Goal: Transaction & Acquisition: Purchase product/service

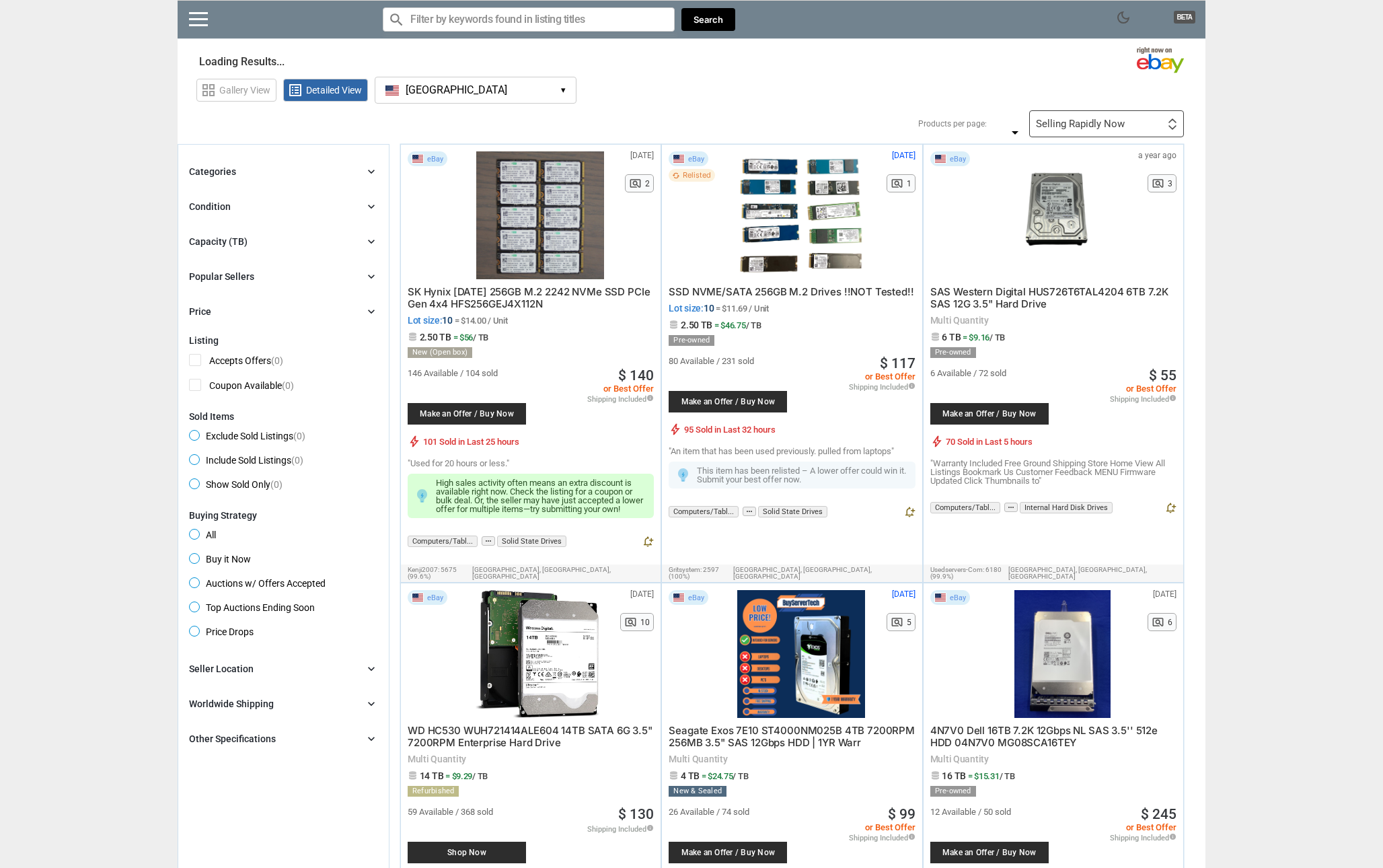
click at [360, 177] on div "Categories chevron_right" at bounding box center [283, 171] width 189 height 16
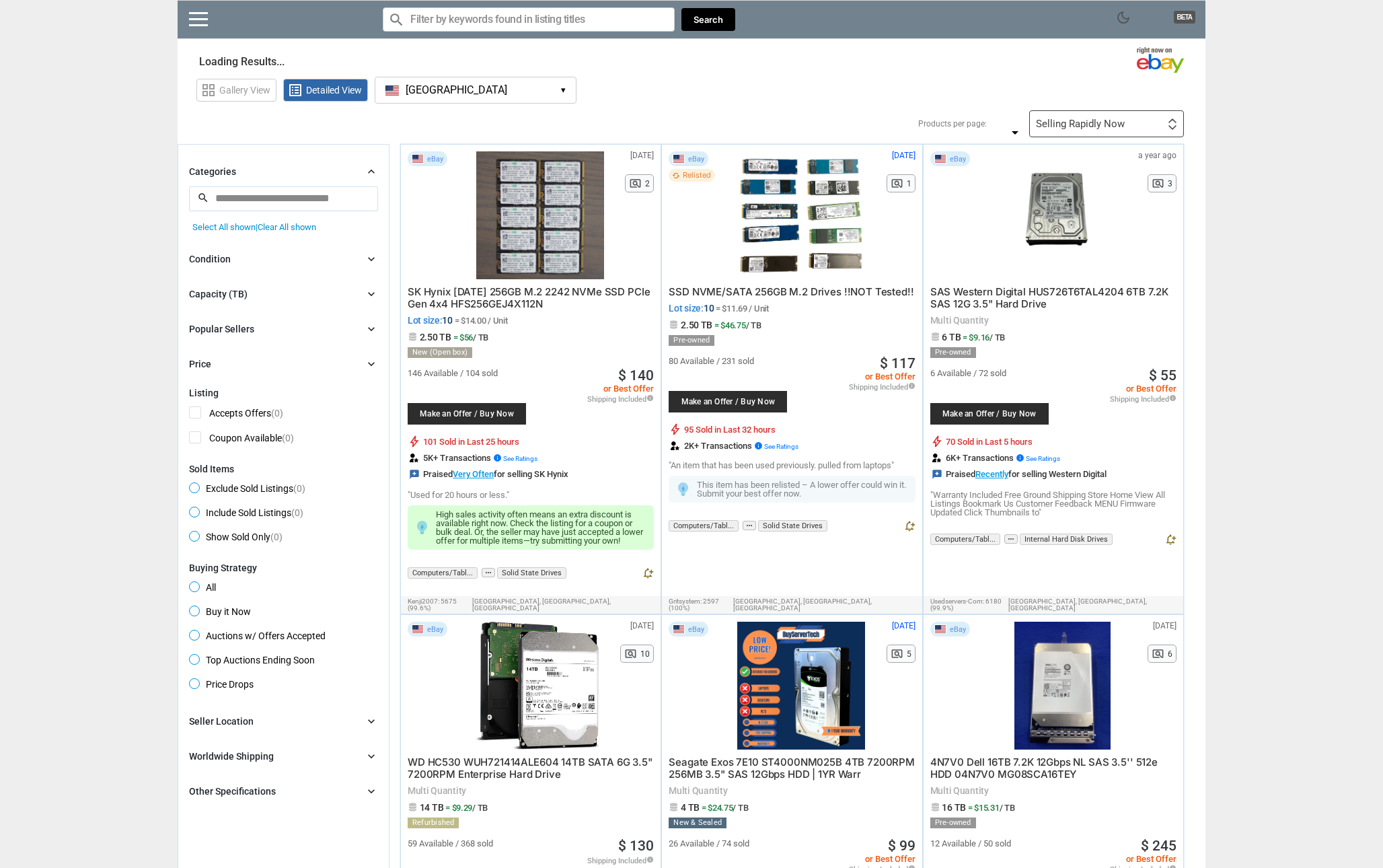
click at [373, 260] on icon "chevron_right" at bounding box center [371, 258] width 13 height 13
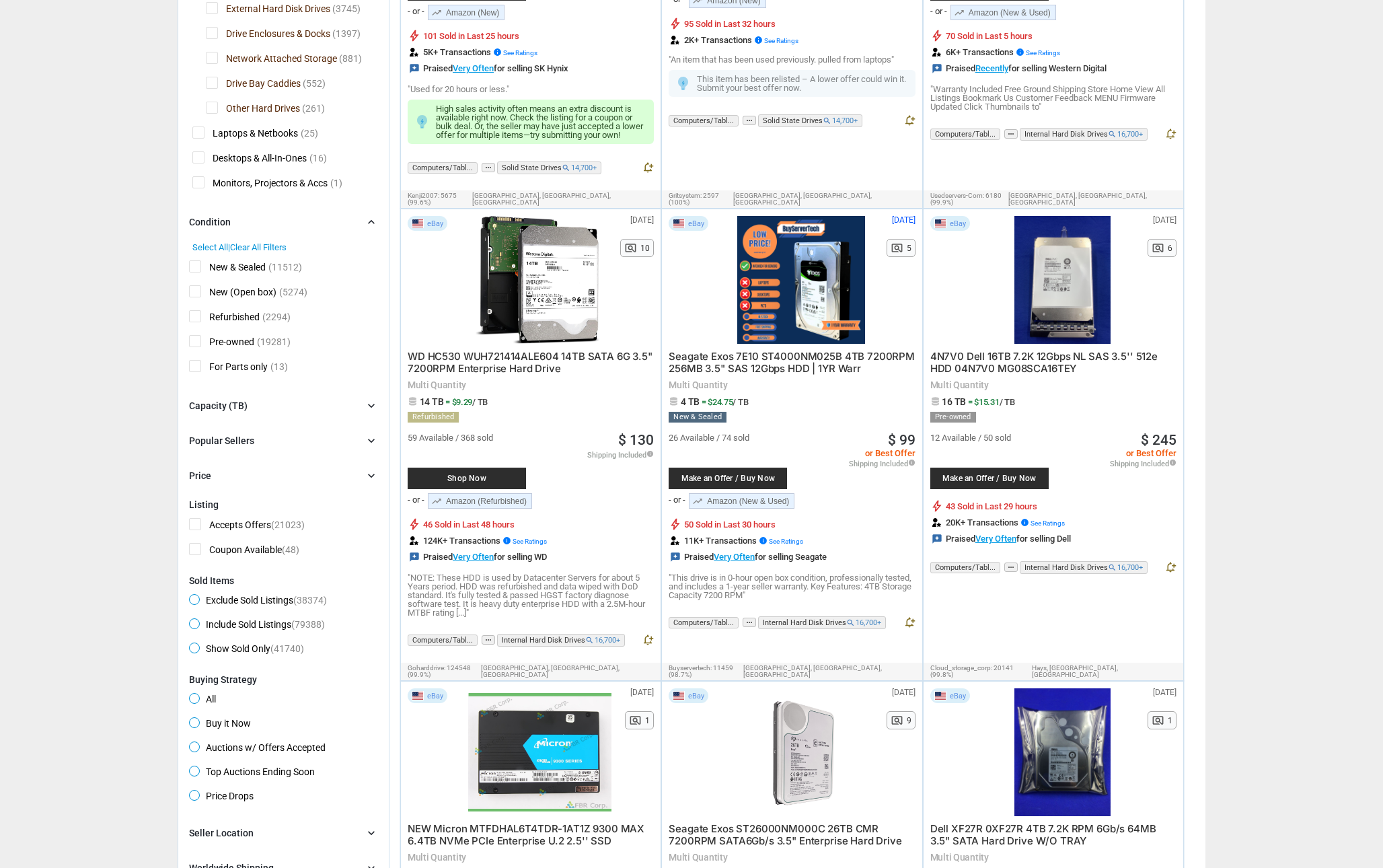
scroll to position [470, 0]
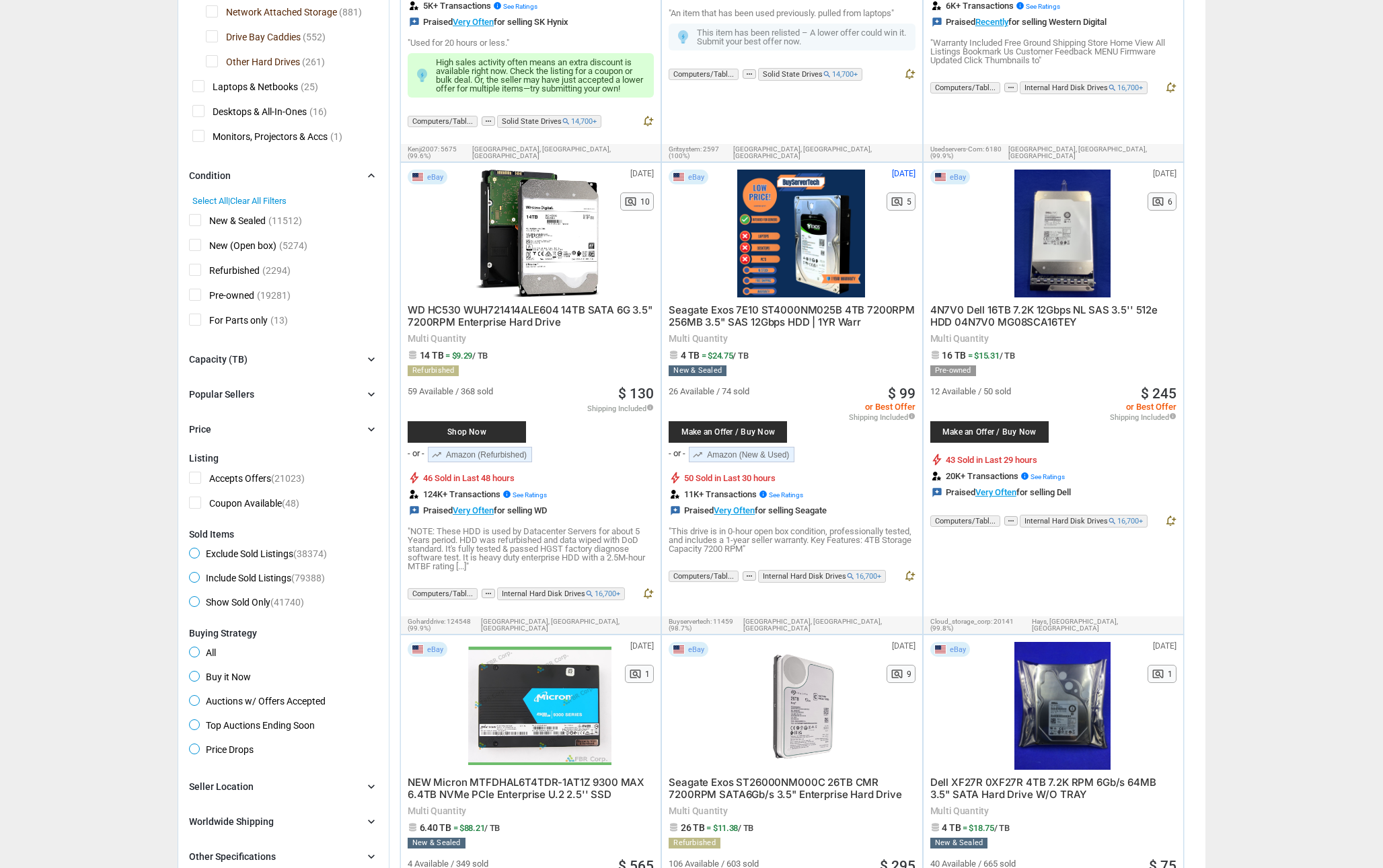
click at [354, 356] on div "Capacity (TB) chevron_right" at bounding box center [283, 359] width 189 height 16
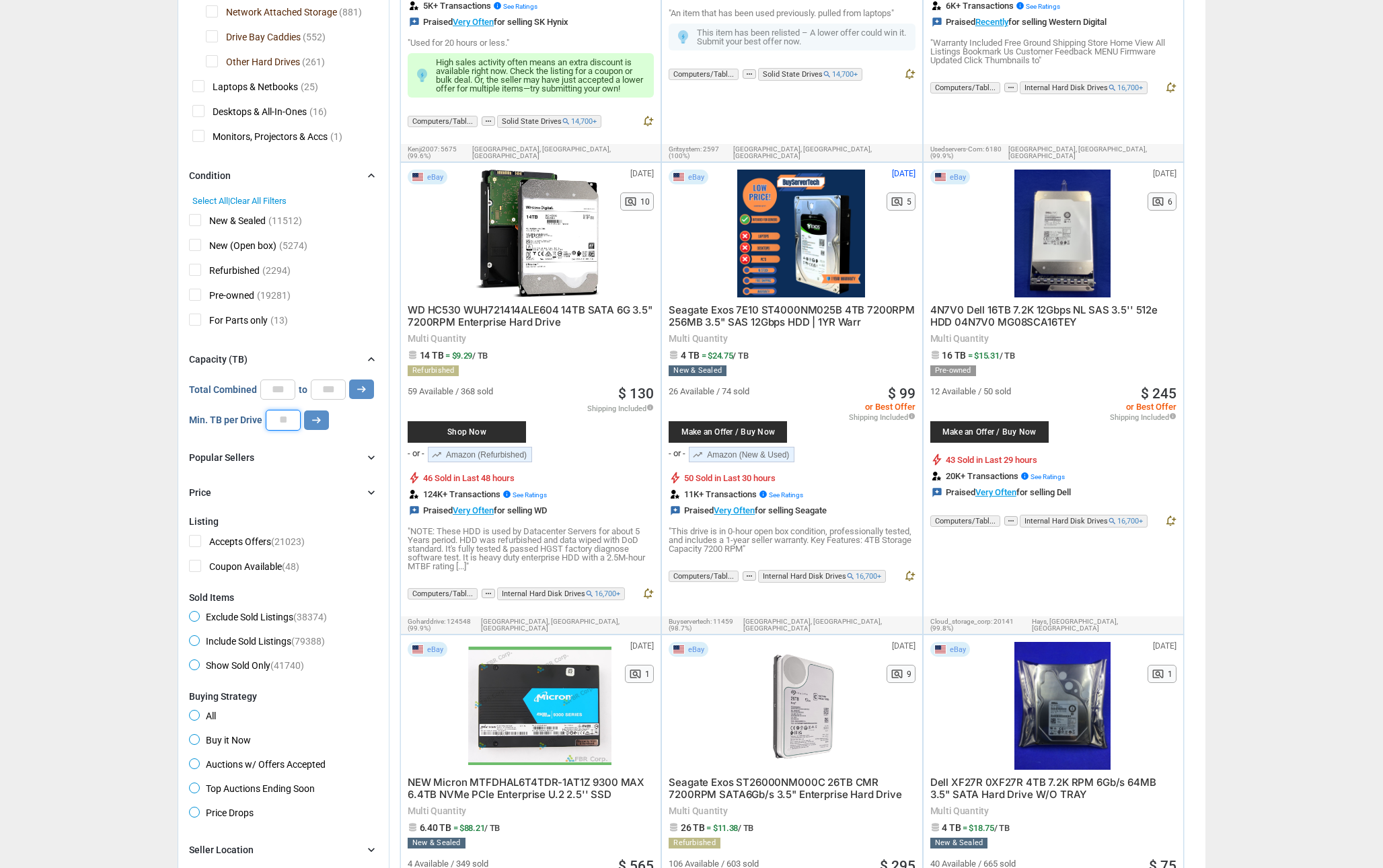
click at [282, 425] on input "number" at bounding box center [283, 419] width 35 height 20
type input "*"
click at [320, 426] on icon "arrow_right_alt" at bounding box center [317, 420] width 13 height 13
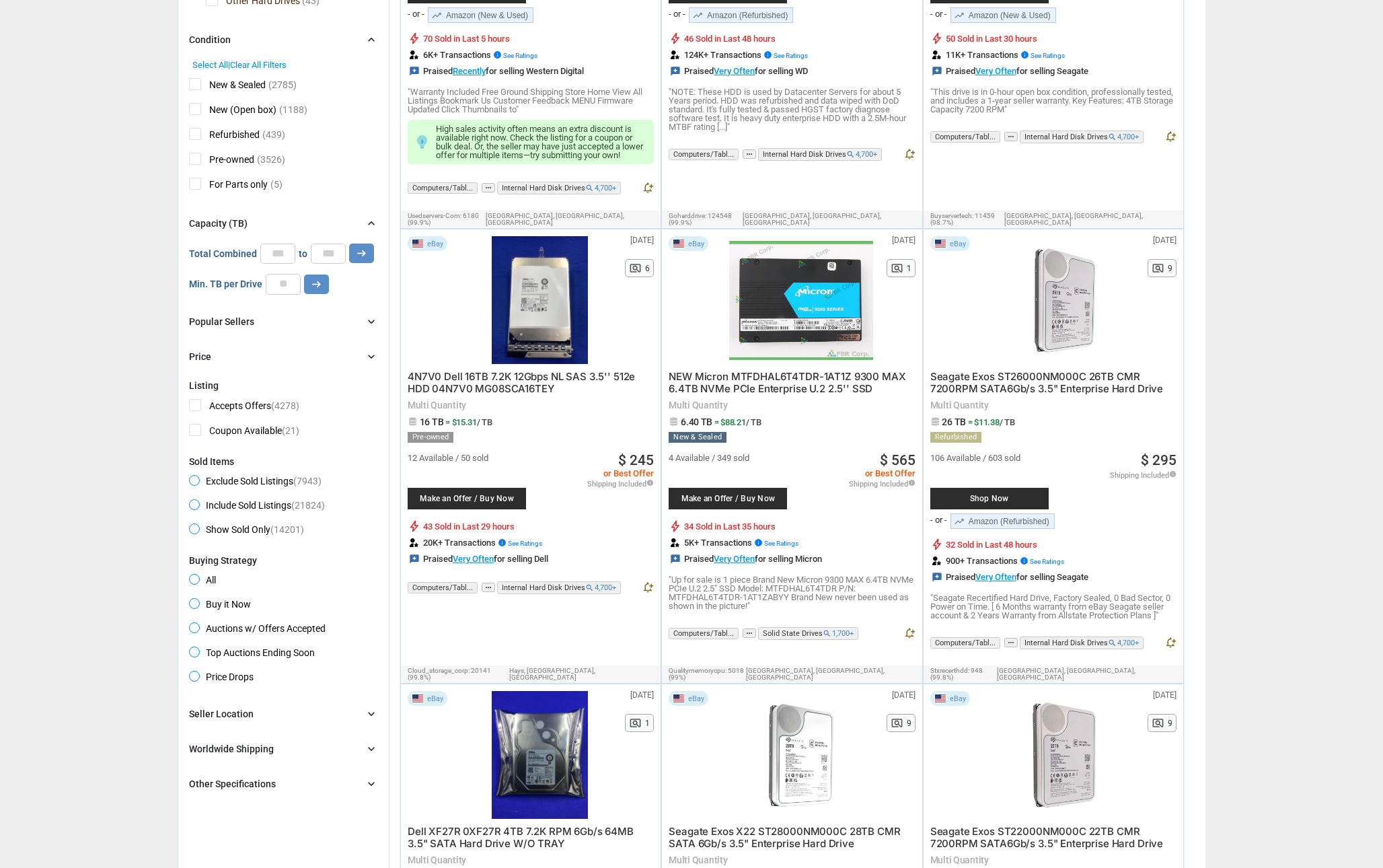
scroll to position [461, 0]
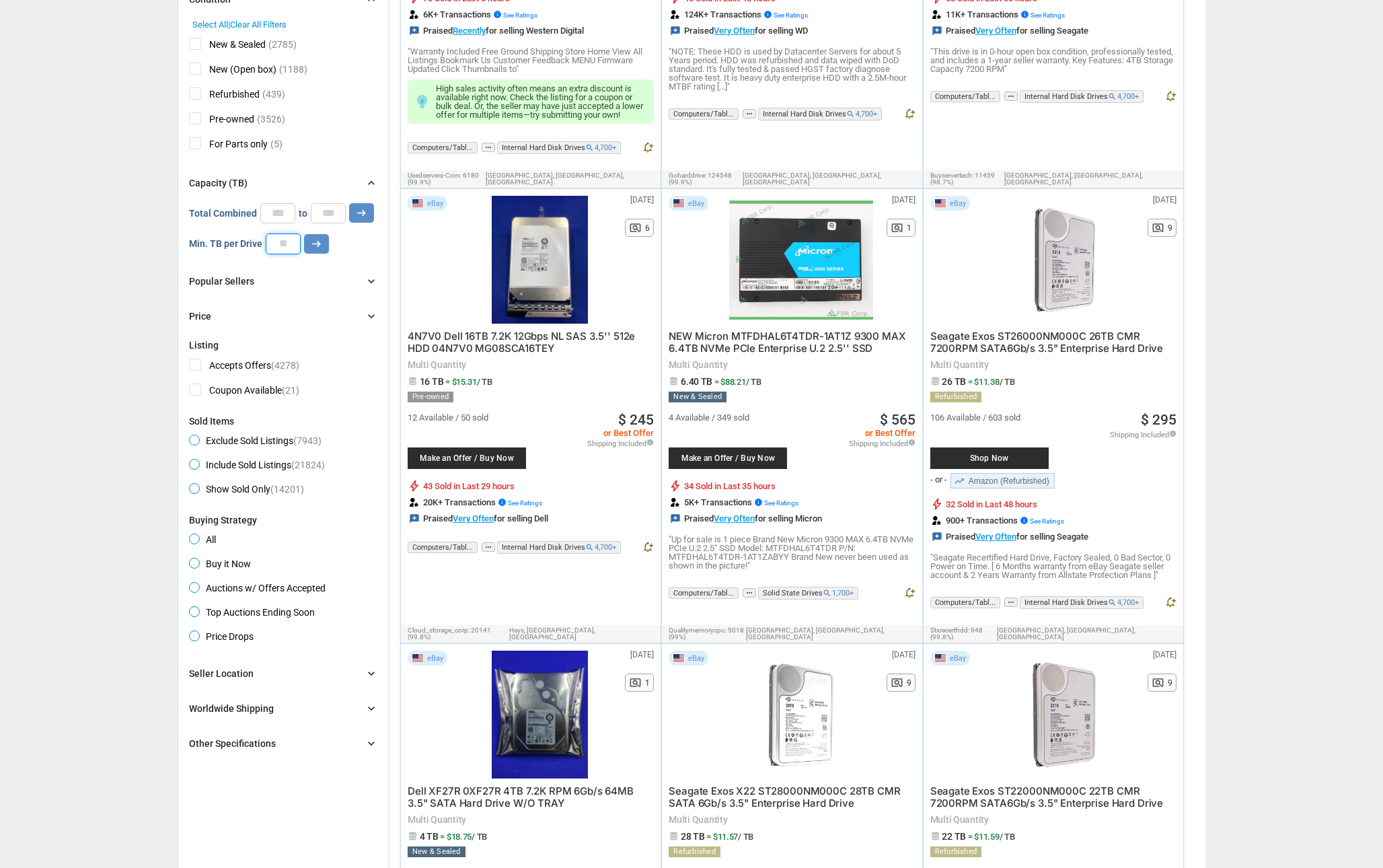
click at [288, 247] on input "*" at bounding box center [283, 242] width 35 height 20
click at [307, 245] on button "arrow_right_alt" at bounding box center [317, 243] width 24 height 20
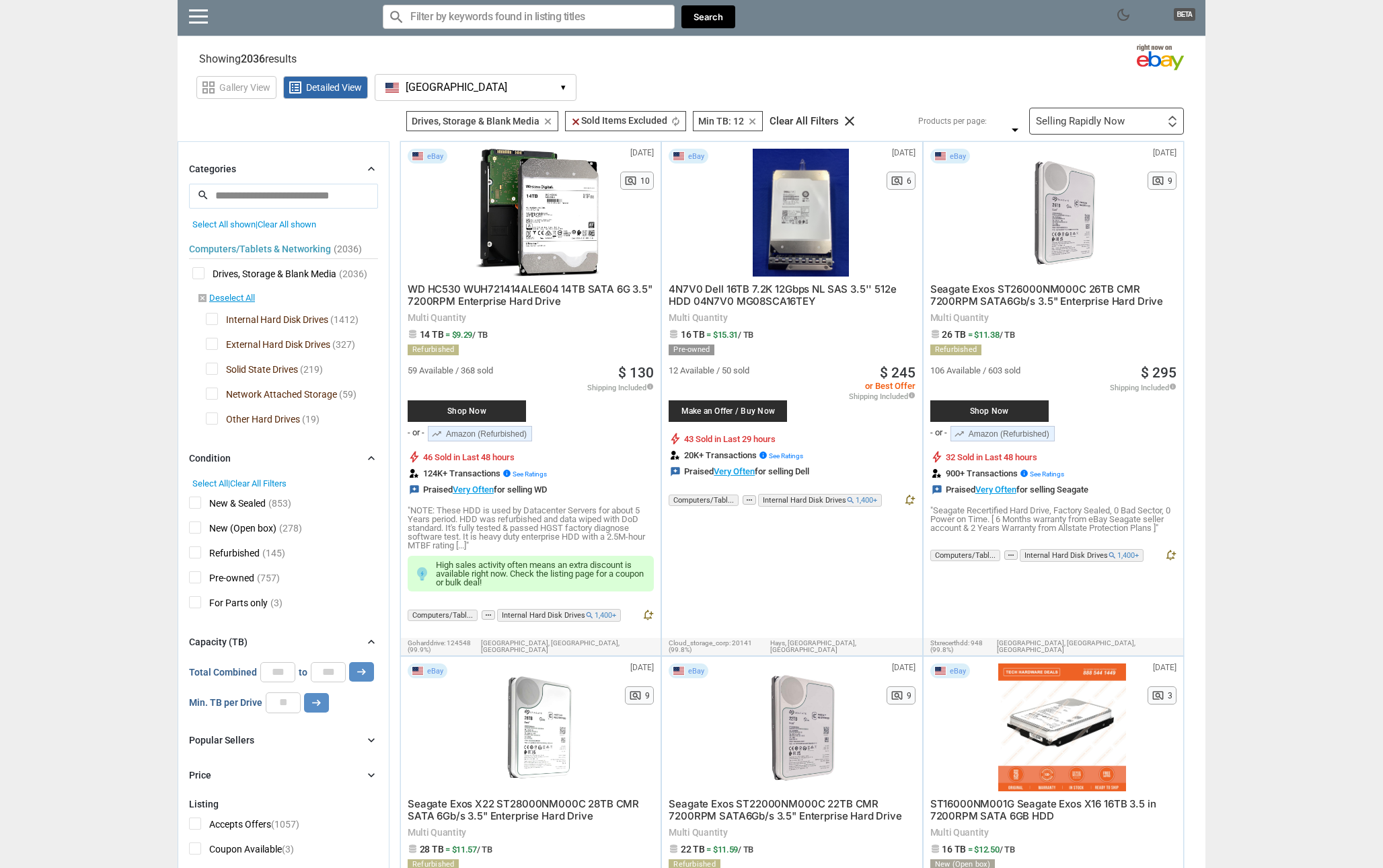
scroll to position [30, 0]
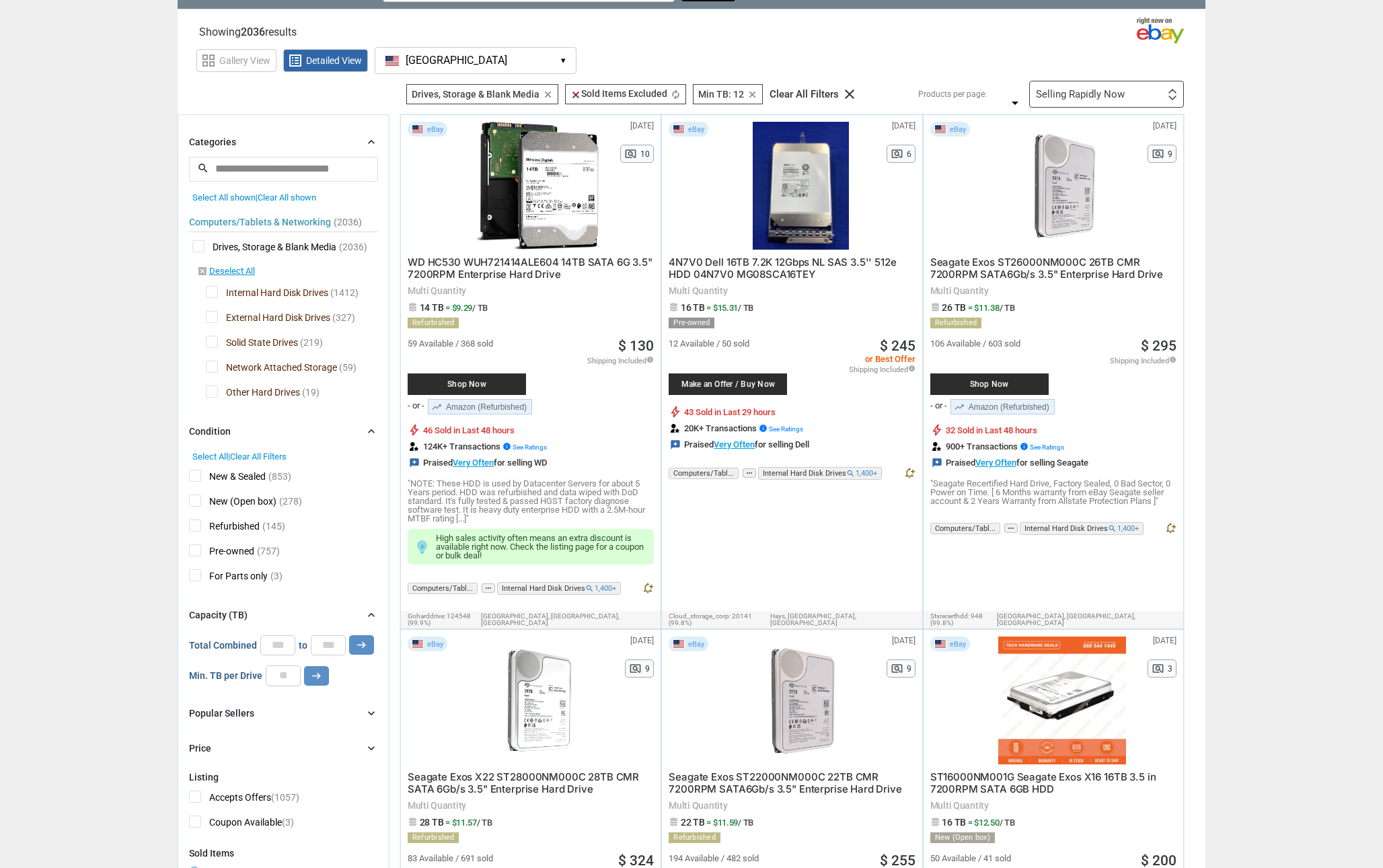
click at [1053, 94] on div "Selling Rapidly Now" at bounding box center [1080, 94] width 89 height 10
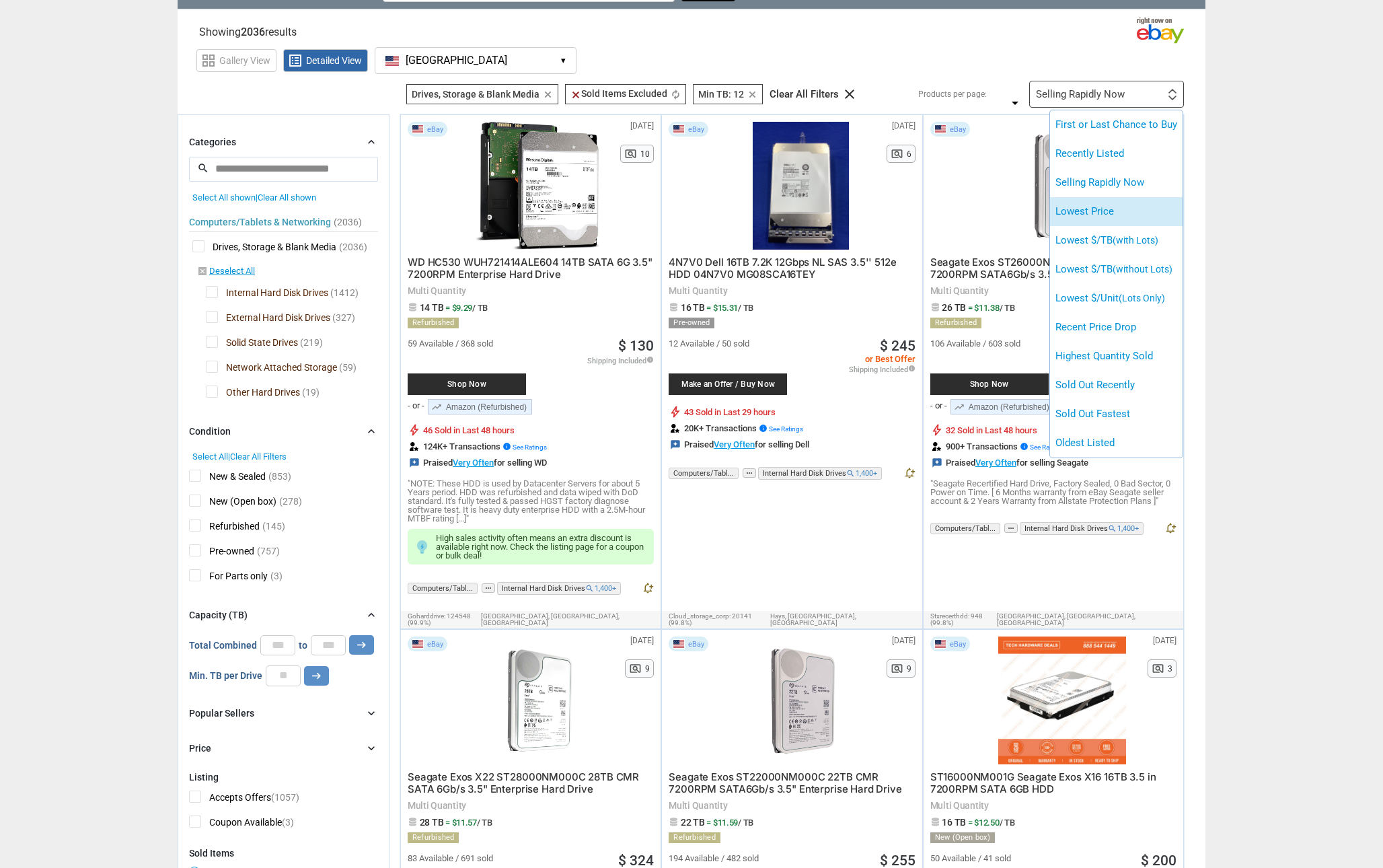
click at [1058, 222] on li "Lowest Price" at bounding box center [1116, 211] width 132 height 29
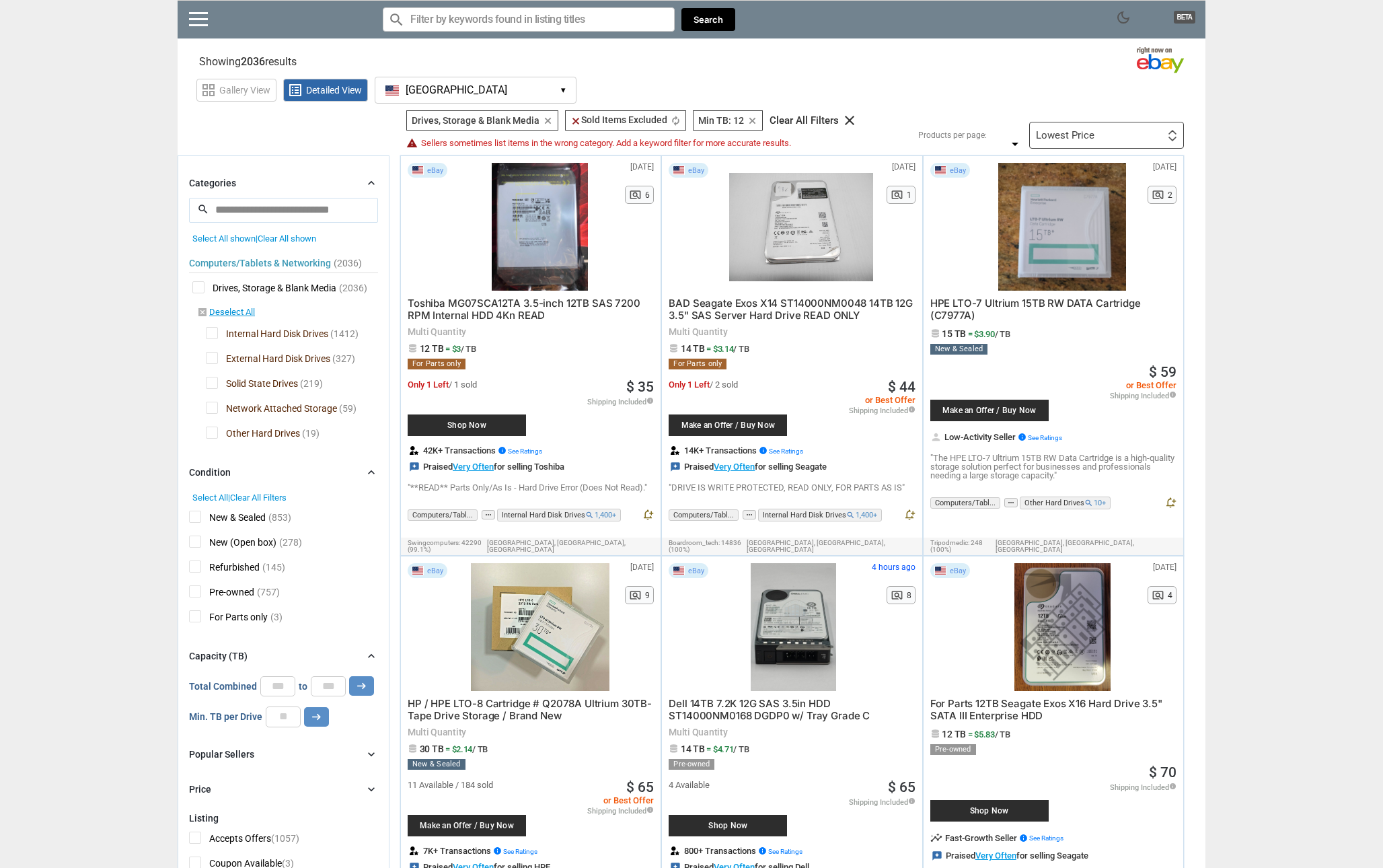
click at [1043, 132] on div "Lowest Price" at bounding box center [1065, 135] width 58 height 10
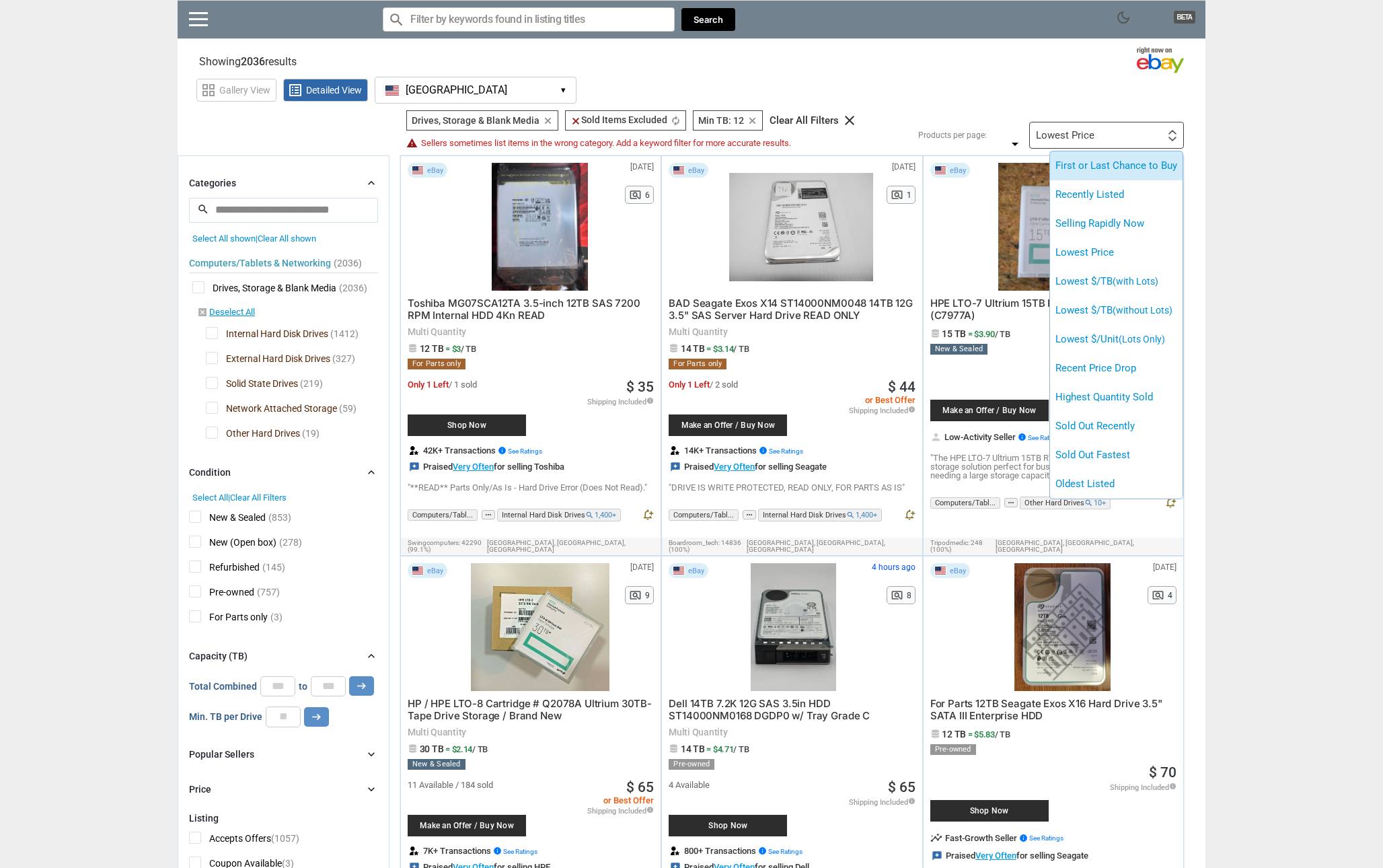
click at [1062, 164] on li "First or Last Chance to Buy" at bounding box center [1116, 165] width 132 height 29
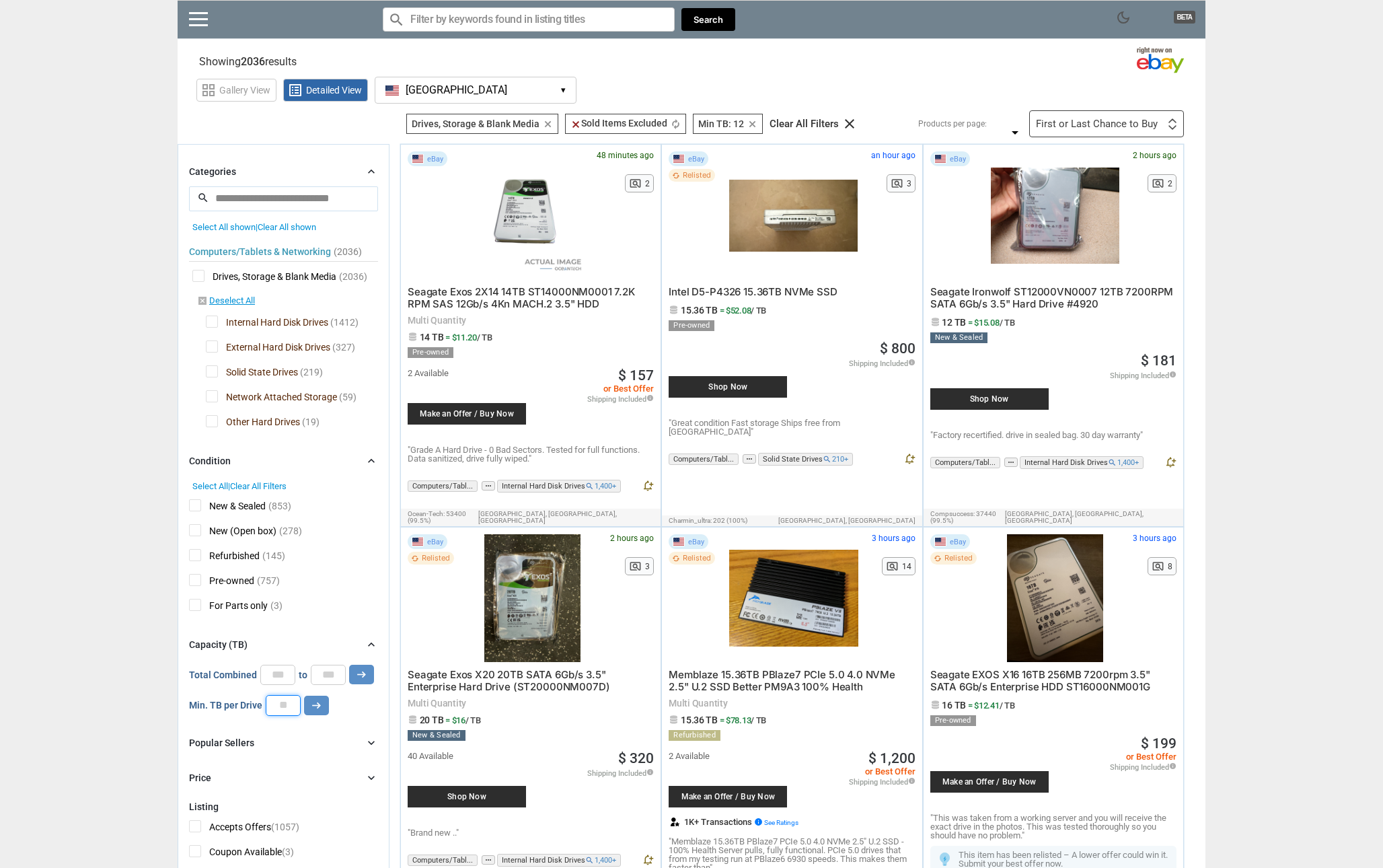
click at [290, 706] on input "**" at bounding box center [283, 705] width 35 height 20
type input "*"
click at [319, 711] on icon "arrow_right_alt" at bounding box center [317, 705] width 13 height 13
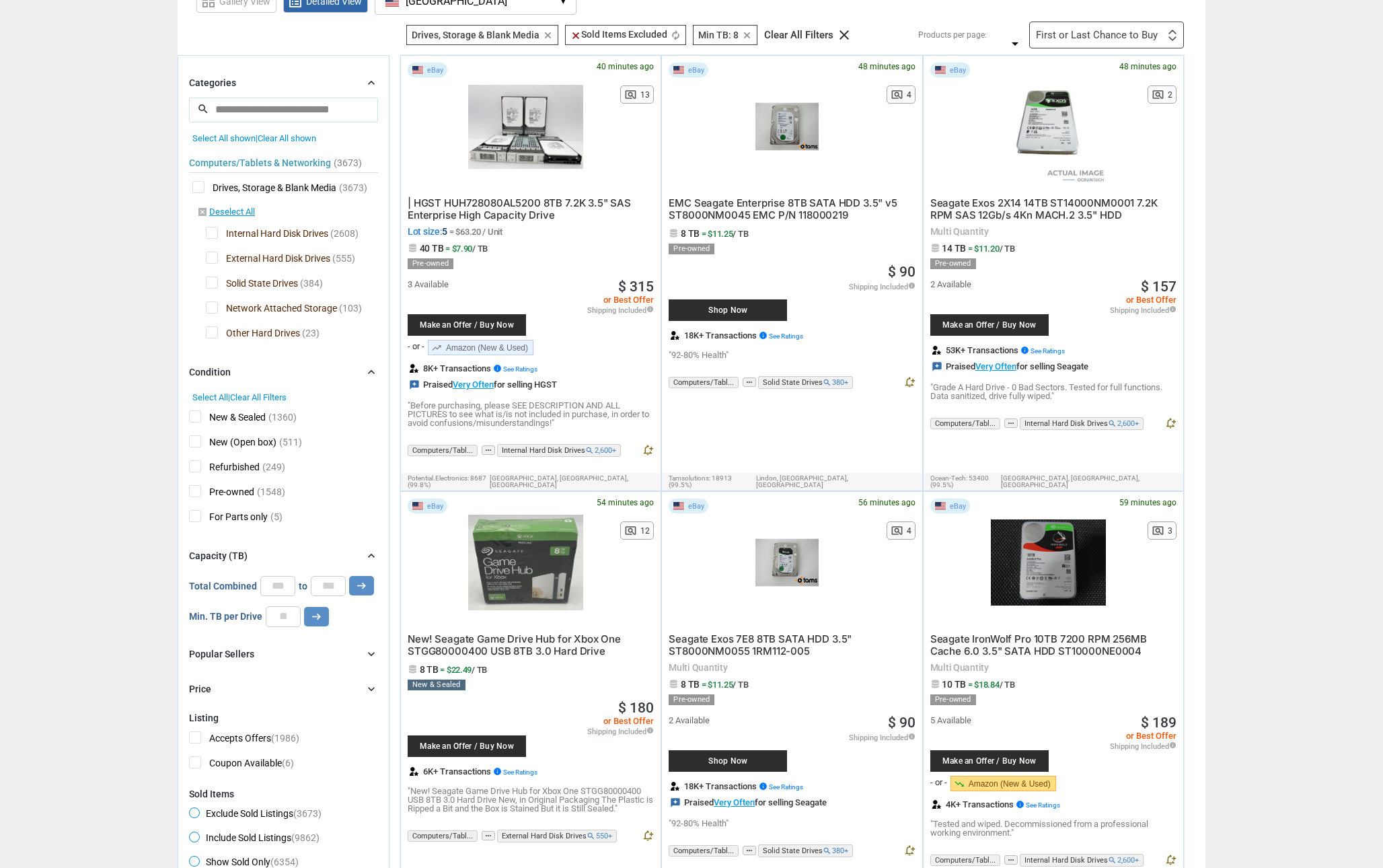
scroll to position [169, 0]
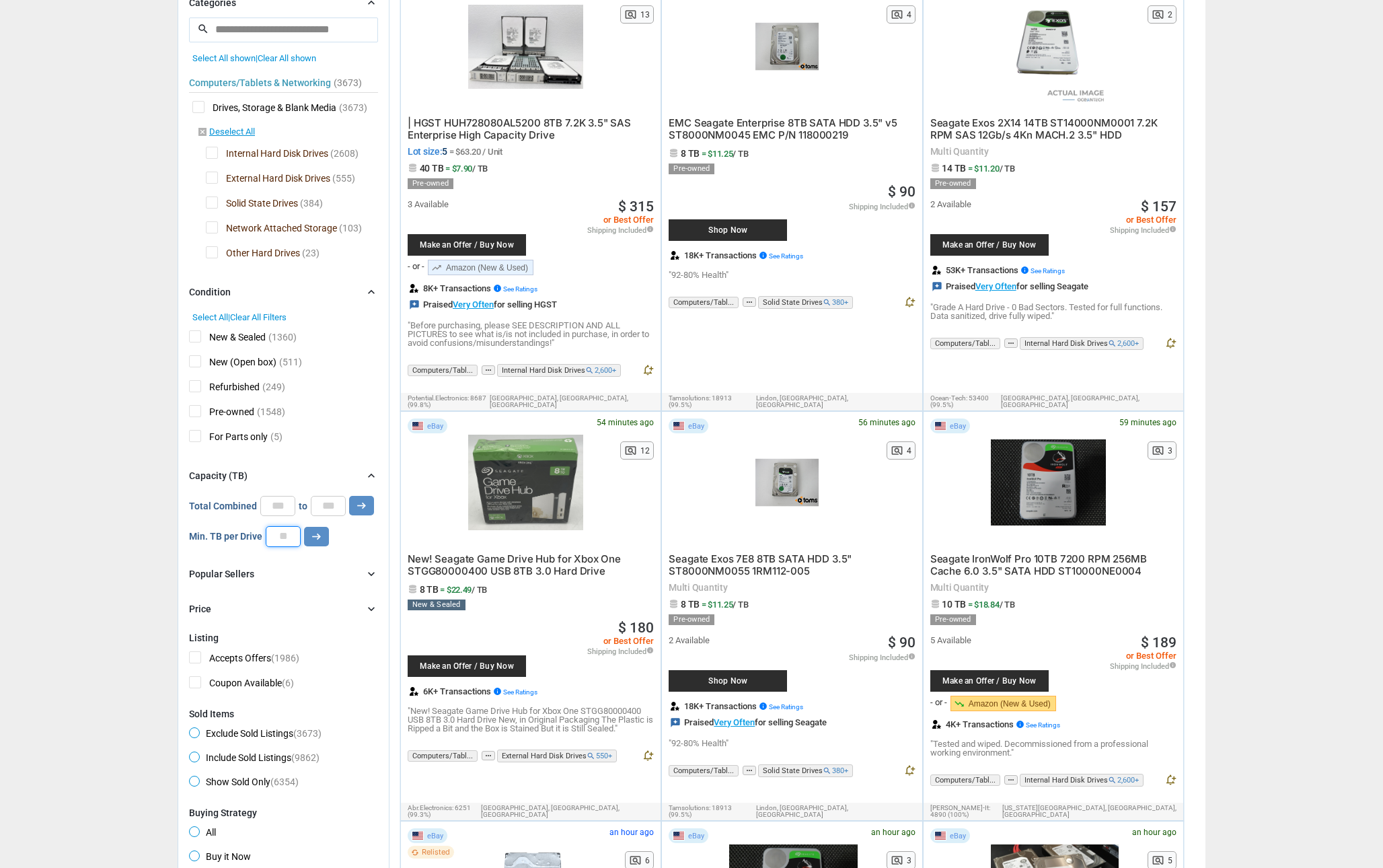
click at [290, 541] on input "*" at bounding box center [283, 535] width 35 height 20
click at [334, 513] on input "*" at bounding box center [328, 505] width 35 height 20
type input "**"
click at [287, 542] on input "*" at bounding box center [283, 535] width 35 height 20
click at [357, 507] on icon "arrow_right_alt" at bounding box center [362, 505] width 13 height 13
